Goal: Task Accomplishment & Management: Complete application form

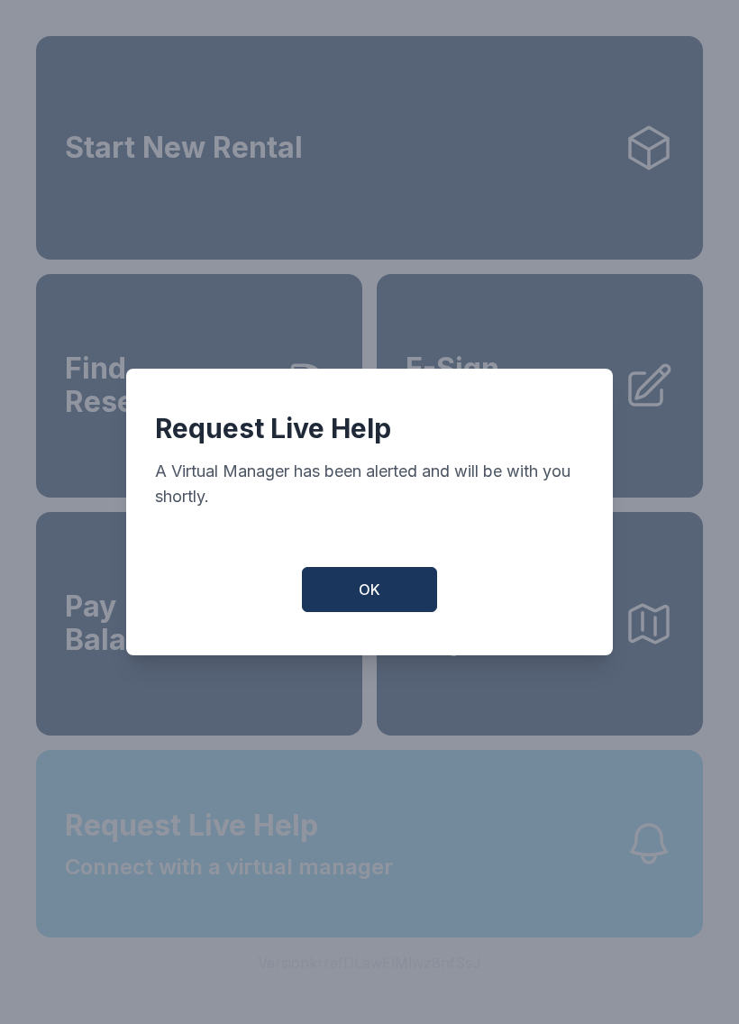
click at [386, 592] on button "OK" at bounding box center [369, 589] width 135 height 45
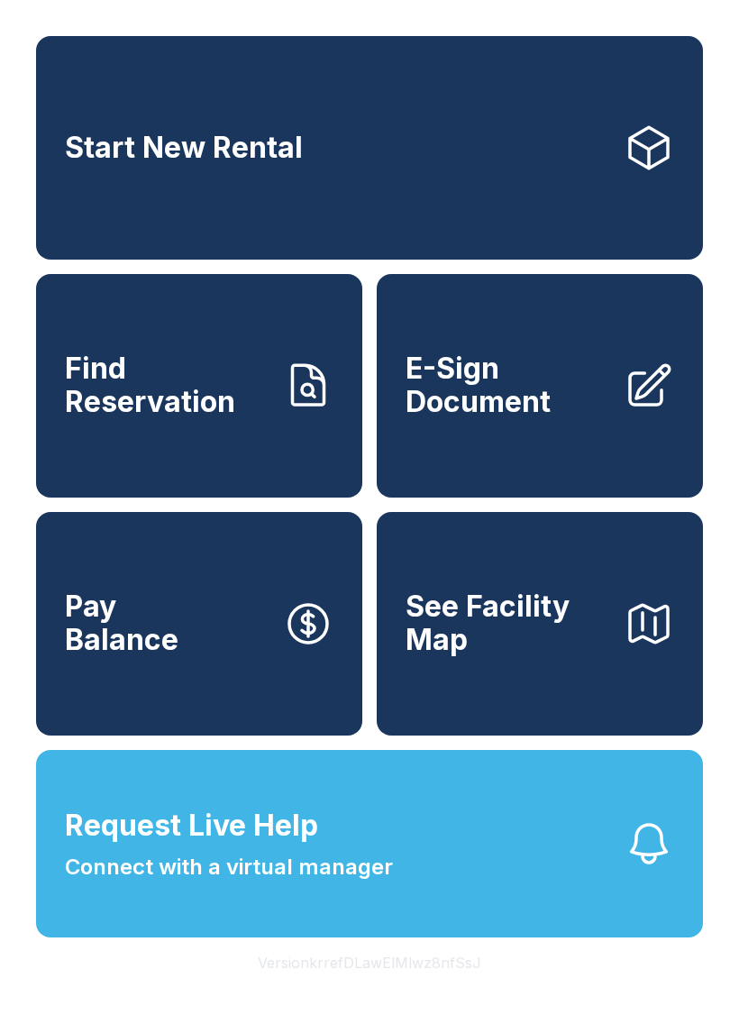
click at [578, 417] on span "E-Sign Document" at bounding box center [508, 386] width 204 height 66
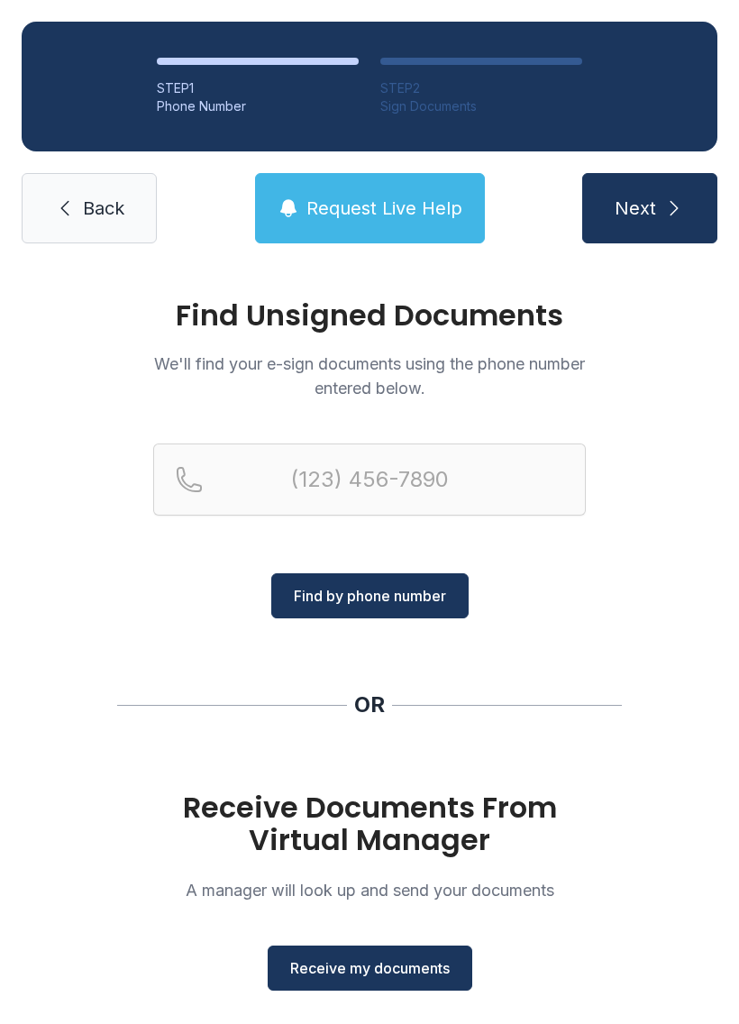
click at [419, 981] on button "Receive my documents" at bounding box center [370, 968] width 205 height 45
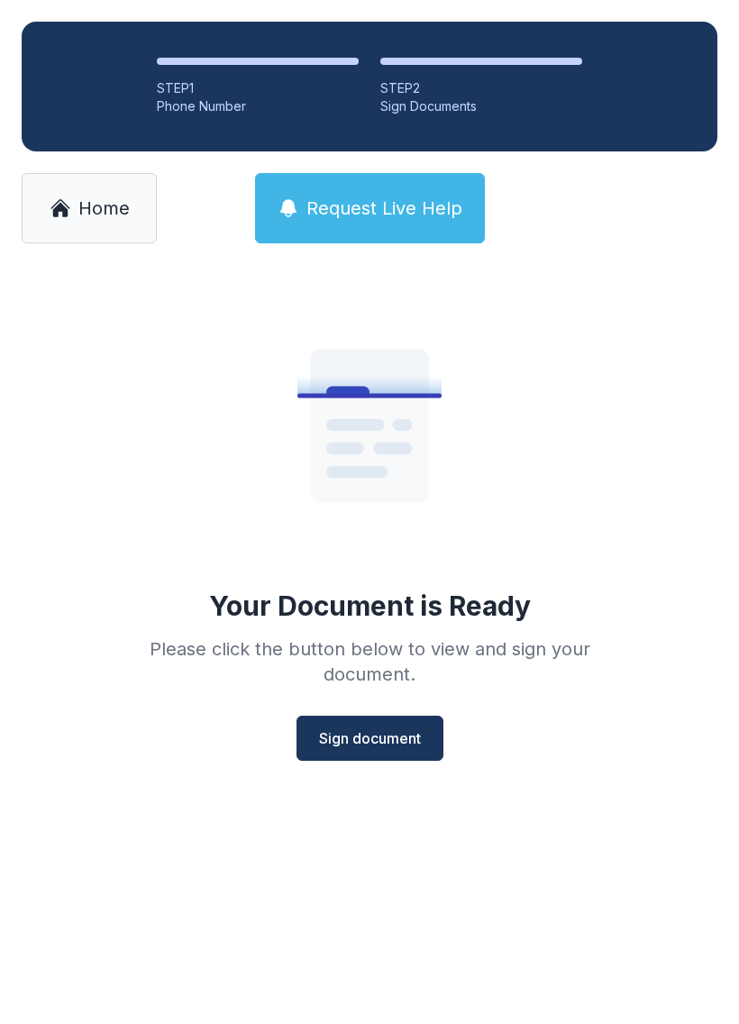
click at [378, 729] on span "Sign document" at bounding box center [370, 739] width 102 height 22
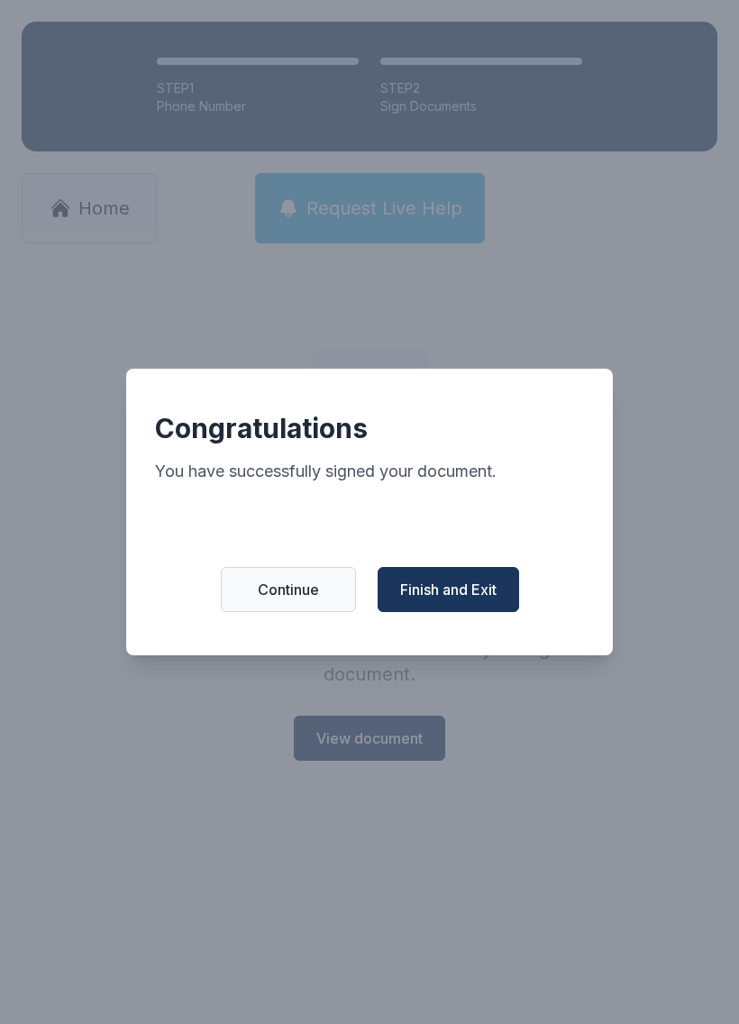
click at [461, 612] on button "Finish and Exit" at bounding box center [449, 589] width 142 height 45
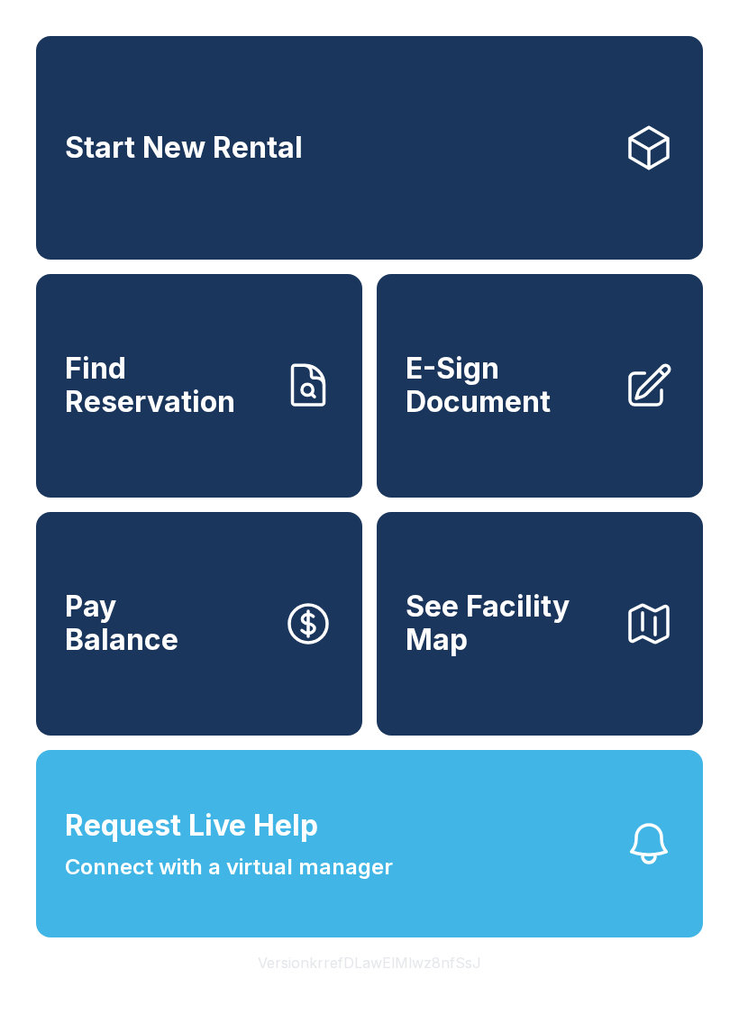
click at [485, 903] on button "Request Live Help Connect with a virtual manager" at bounding box center [369, 844] width 667 height 188
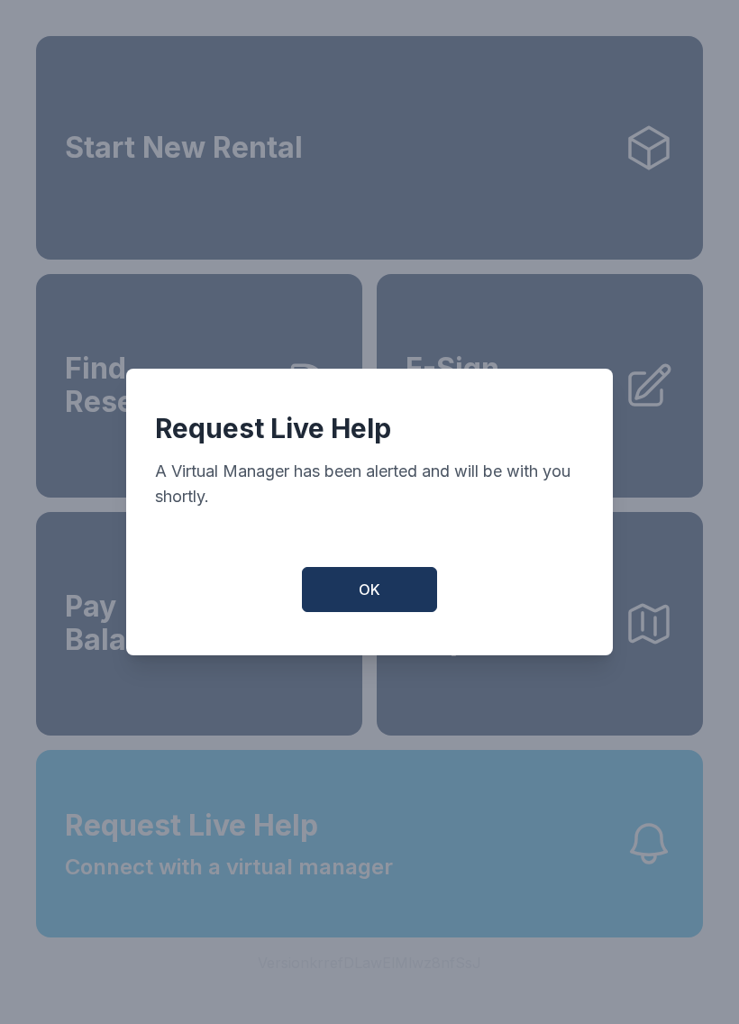
click at [383, 586] on button "OK" at bounding box center [369, 589] width 135 height 45
